Goal: Transaction & Acquisition: Purchase product/service

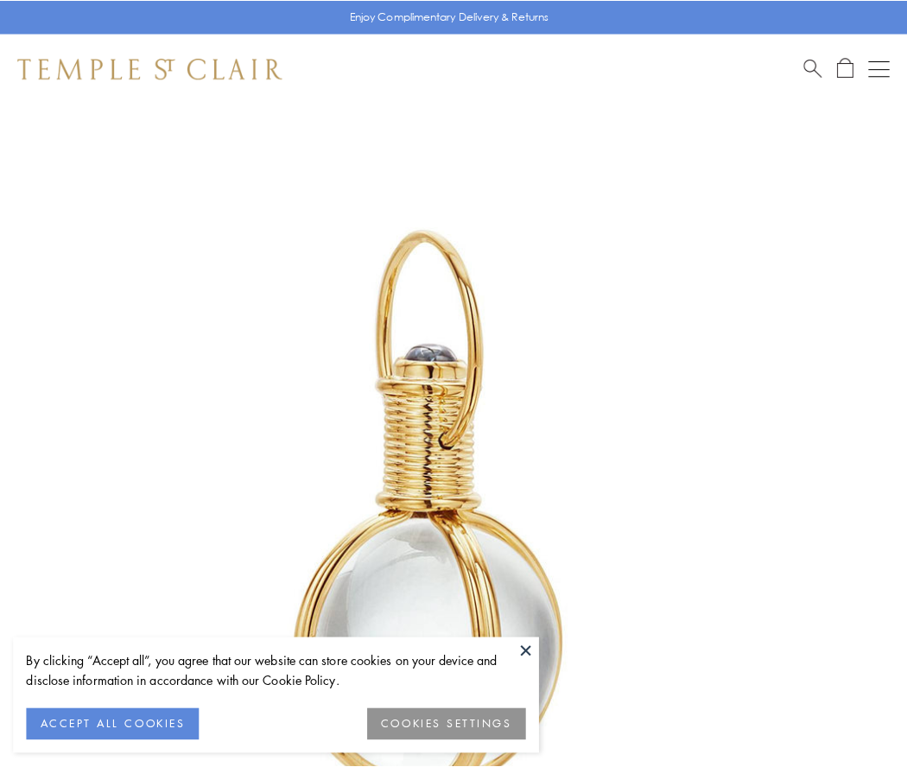
scroll to position [451, 0]
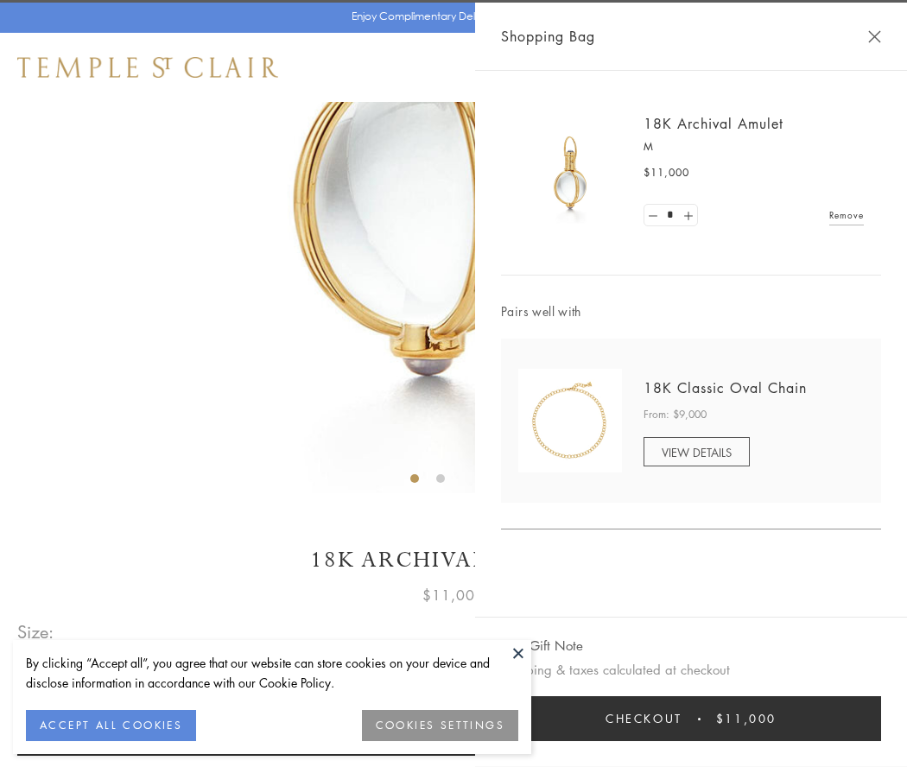
click at [691, 719] on button "Checkout $11,000" at bounding box center [691, 719] width 380 height 45
